Goal: Use online tool/utility: Utilize a website feature to perform a specific function

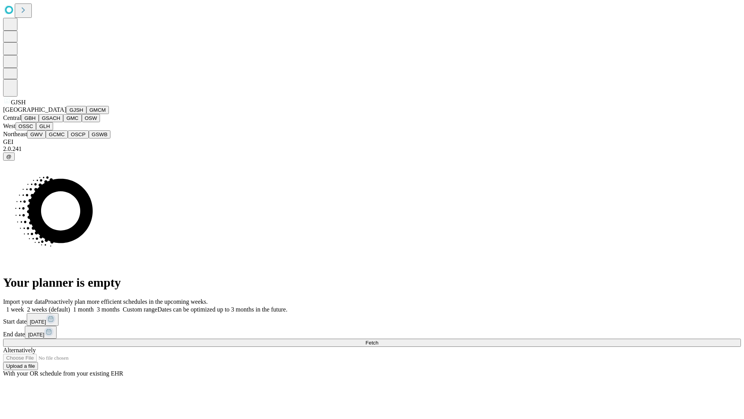
click at [66, 114] on button "GJSH" at bounding box center [76, 110] width 20 height 8
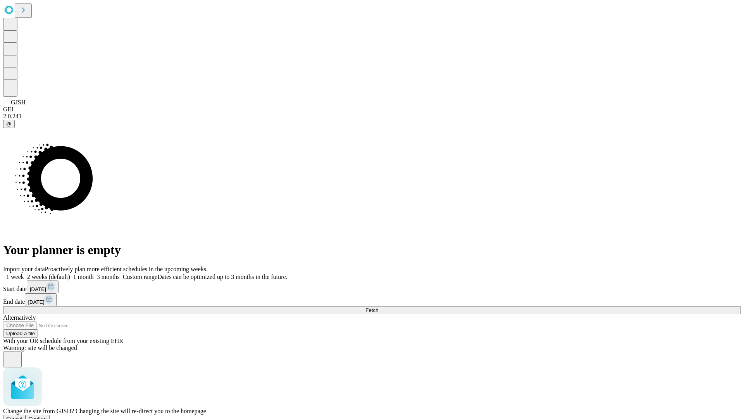
click at [47, 416] on span "Confirm" at bounding box center [38, 419] width 18 height 6
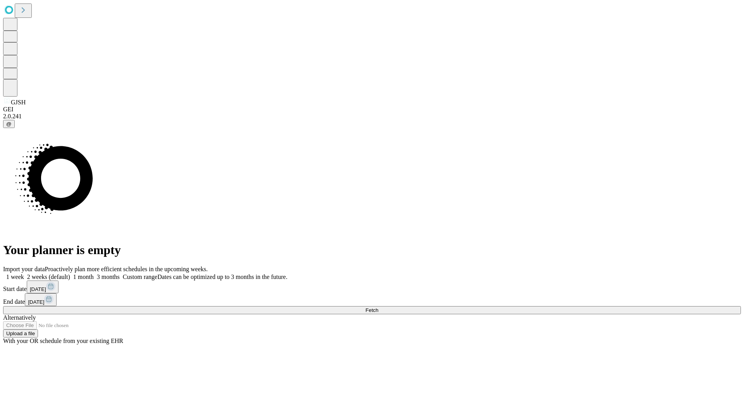
click at [94, 273] on label "1 month" at bounding box center [82, 276] width 24 height 7
click at [378, 307] on span "Fetch" at bounding box center [372, 310] width 13 height 6
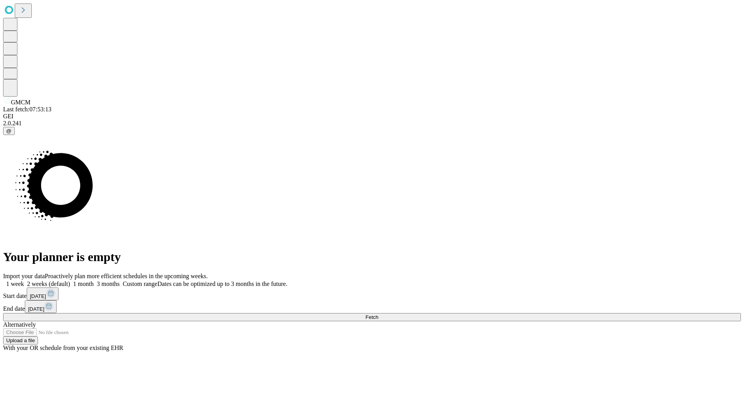
click at [94, 280] on label "1 month" at bounding box center [82, 283] width 24 height 7
click at [378, 314] on span "Fetch" at bounding box center [372, 317] width 13 height 6
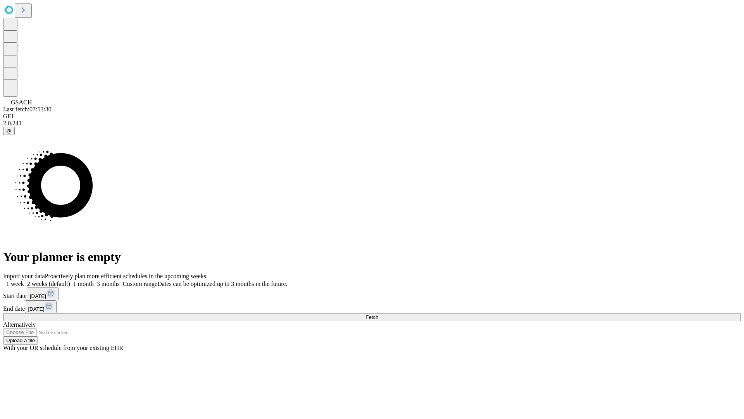
click at [378, 314] on span "Fetch" at bounding box center [372, 317] width 13 height 6
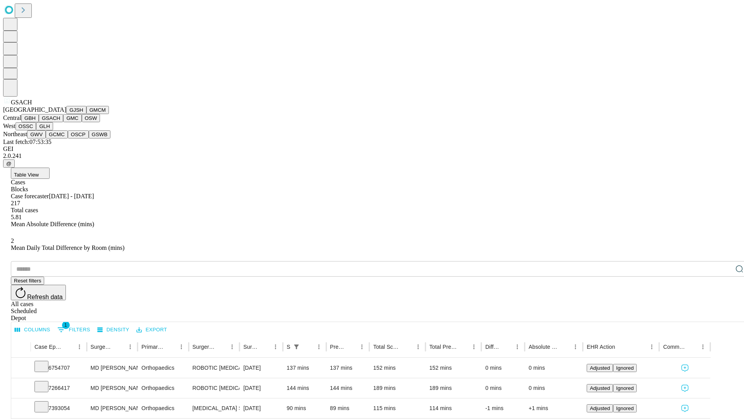
click at [63, 122] on button "GMC" at bounding box center [72, 118] width 18 height 8
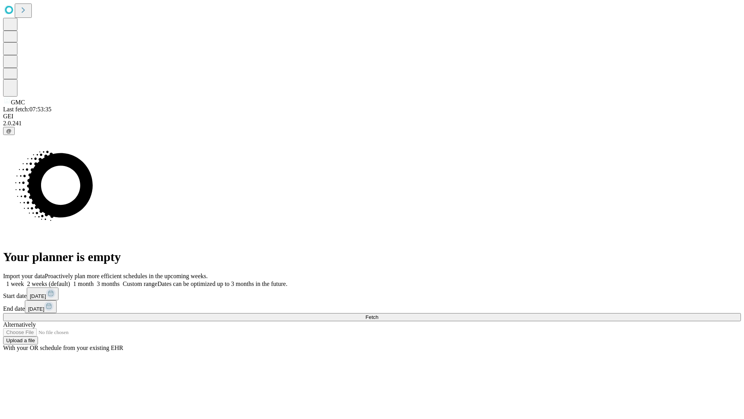
click at [94, 280] on label "1 month" at bounding box center [82, 283] width 24 height 7
click at [378, 314] on span "Fetch" at bounding box center [372, 317] width 13 height 6
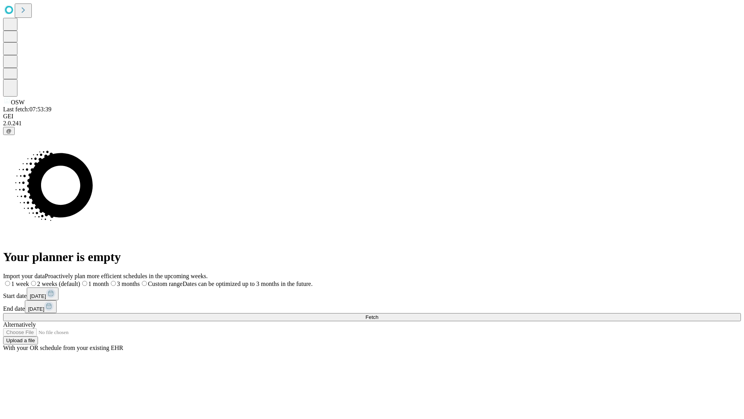
click at [109, 280] on label "1 month" at bounding box center [94, 283] width 29 height 7
click at [378, 314] on span "Fetch" at bounding box center [372, 317] width 13 height 6
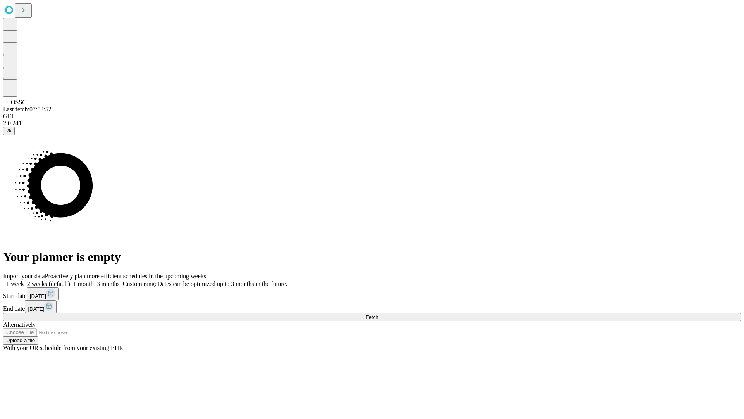
click at [378, 314] on span "Fetch" at bounding box center [372, 317] width 13 height 6
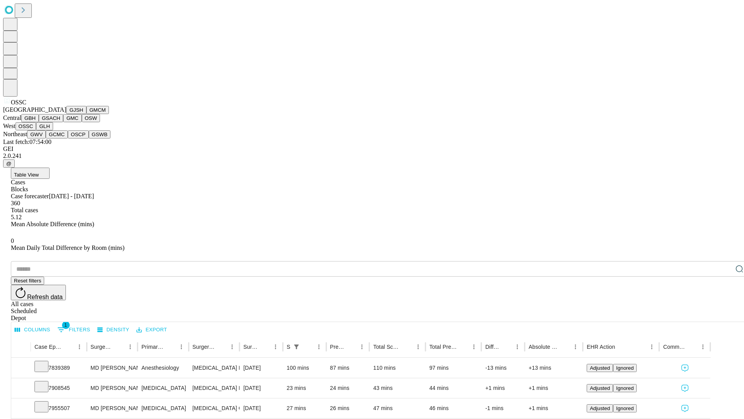
click at [53, 130] on button "GLH" at bounding box center [44, 126] width 17 height 8
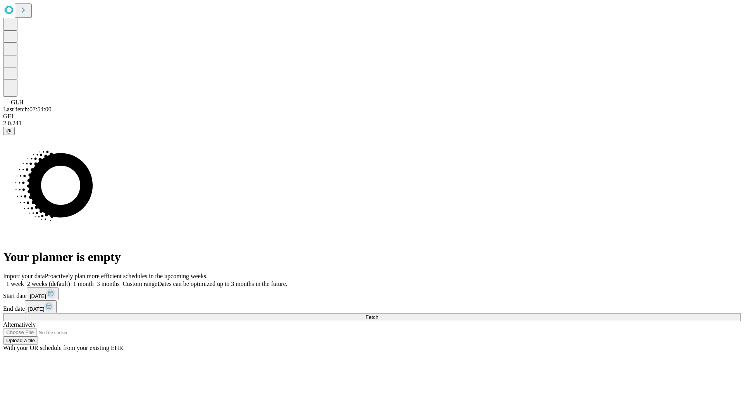
click at [94, 280] on label "1 month" at bounding box center [82, 283] width 24 height 7
click at [378, 314] on span "Fetch" at bounding box center [372, 317] width 13 height 6
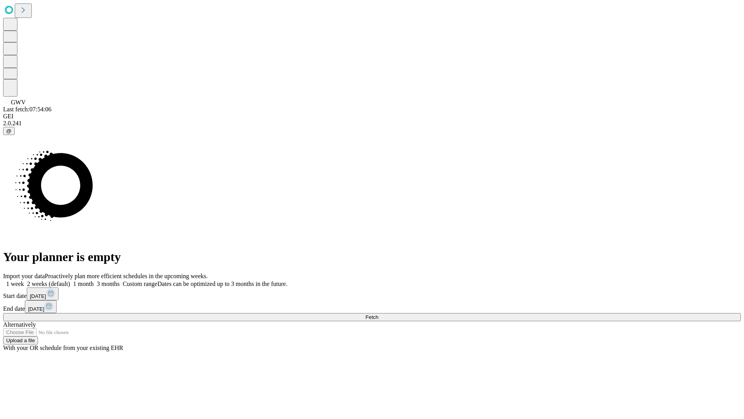
click at [94, 280] on label "1 month" at bounding box center [82, 283] width 24 height 7
click at [378, 314] on span "Fetch" at bounding box center [372, 317] width 13 height 6
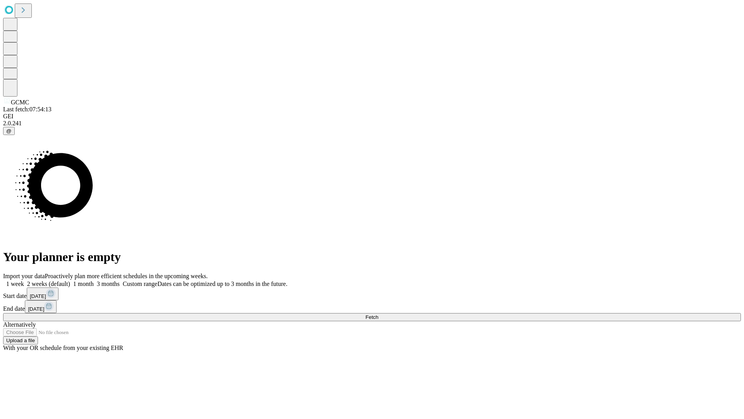
click at [94, 280] on label "1 month" at bounding box center [82, 283] width 24 height 7
click at [378, 314] on span "Fetch" at bounding box center [372, 317] width 13 height 6
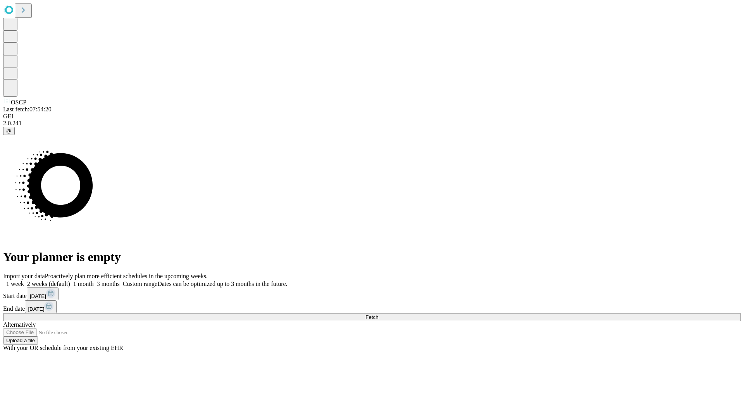
click at [94, 280] on label "1 month" at bounding box center [82, 283] width 24 height 7
click at [378, 314] on span "Fetch" at bounding box center [372, 317] width 13 height 6
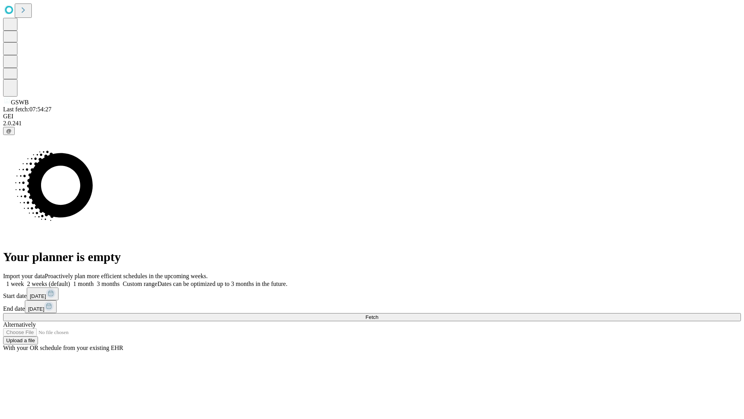
click at [378, 314] on span "Fetch" at bounding box center [372, 317] width 13 height 6
